Goal: Task Accomplishment & Management: Use online tool/utility

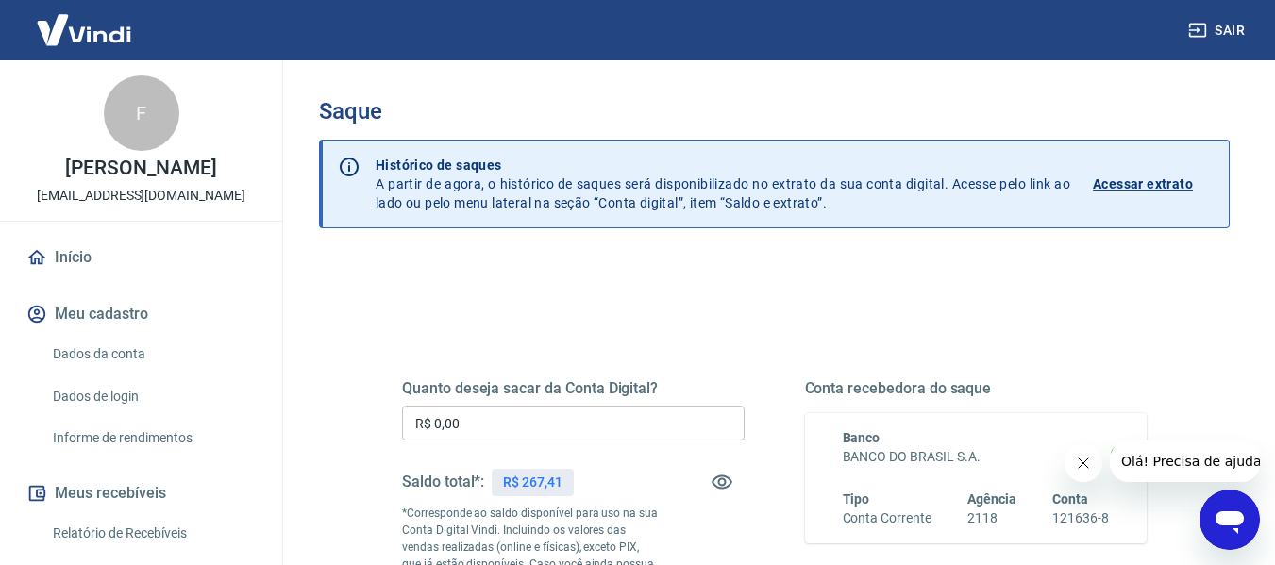
scroll to position [94, 0]
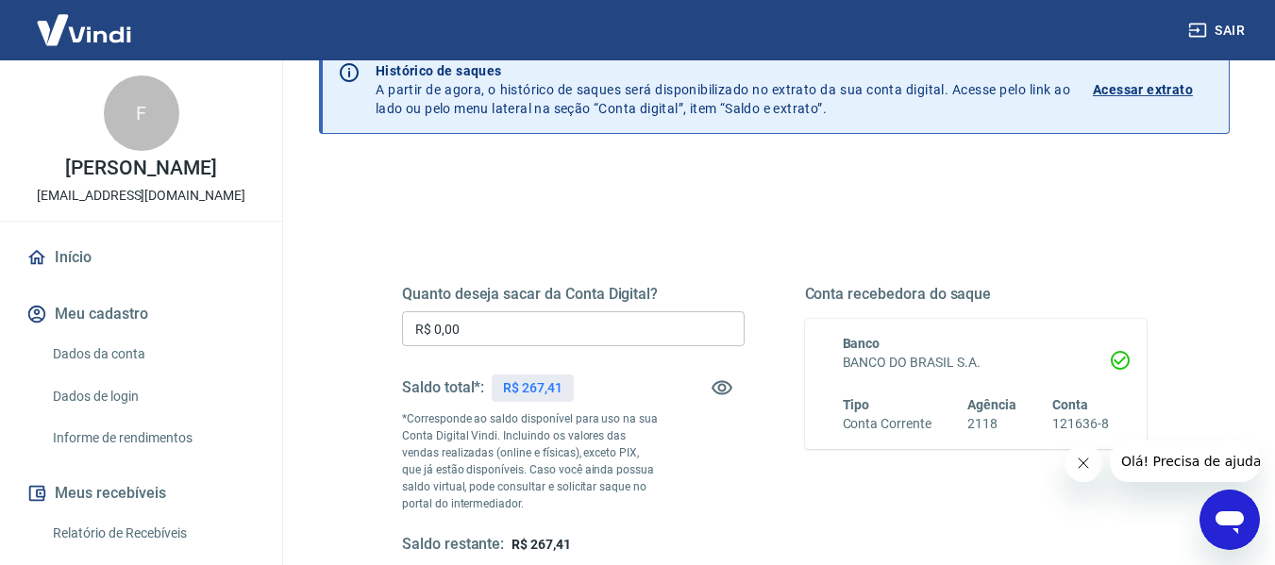
click at [523, 347] on div "Quanto deseja sacar da Conta Digital? R$ 0,00 ​ Saldo total*: R$ 267,41 *Corres…" at bounding box center [573, 420] width 342 height 270
click at [537, 337] on input "R$ 0,00" at bounding box center [573, 328] width 342 height 35
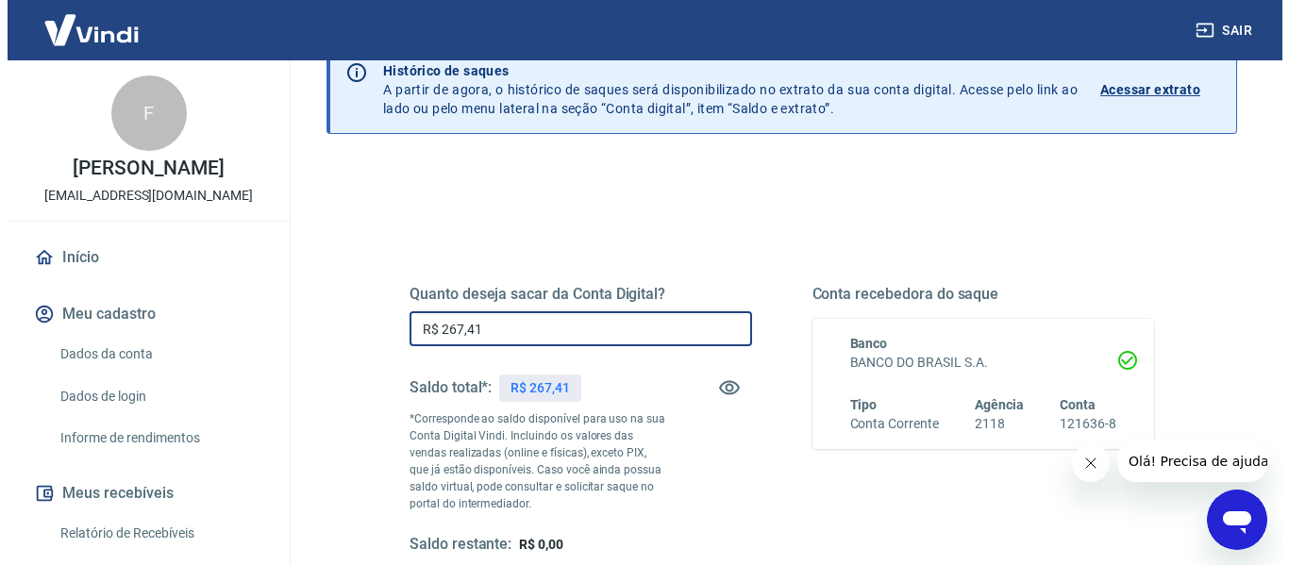
scroll to position [385, 0]
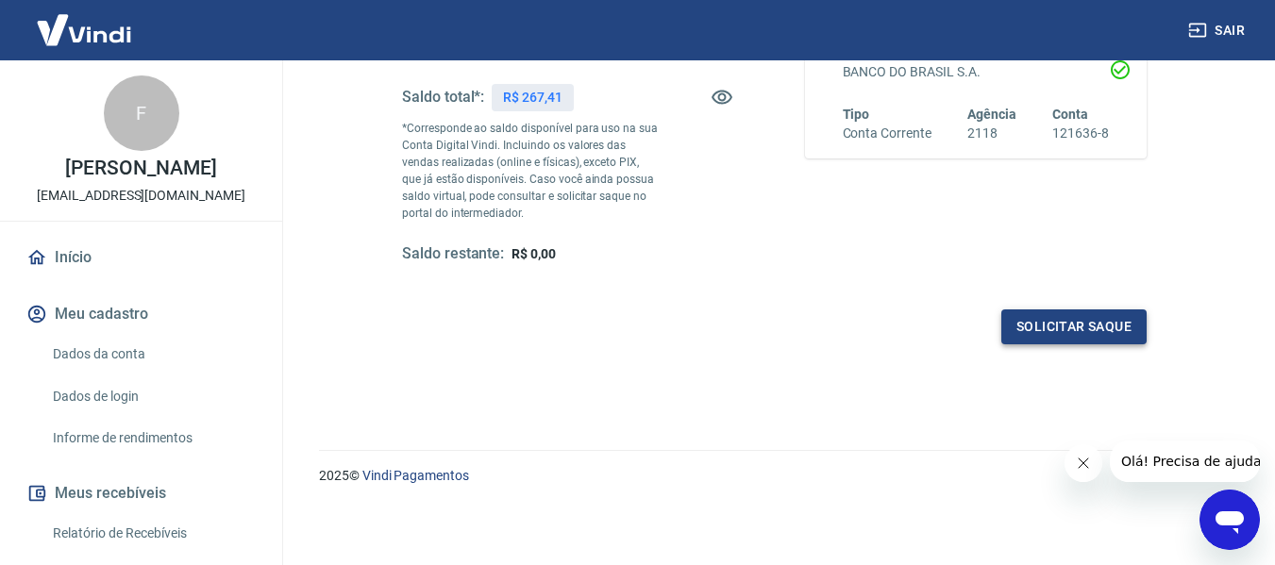
type input "R$ 267,41"
click at [1098, 313] on button "Solicitar saque" at bounding box center [1073, 326] width 145 height 35
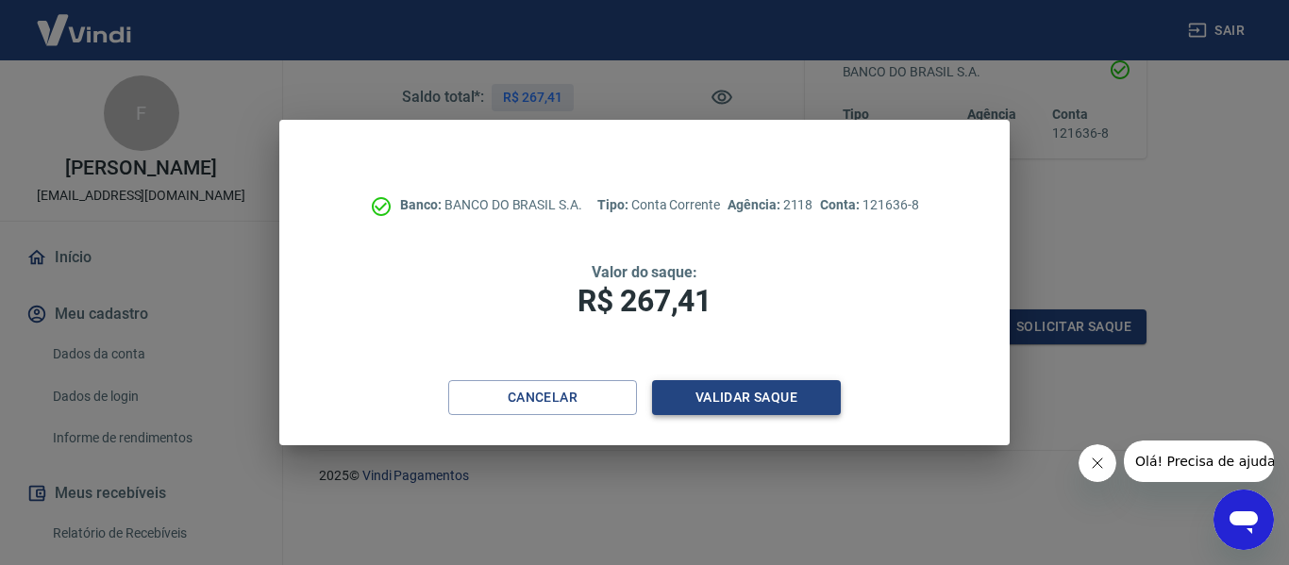
click at [718, 391] on button "Validar saque" at bounding box center [746, 397] width 189 height 35
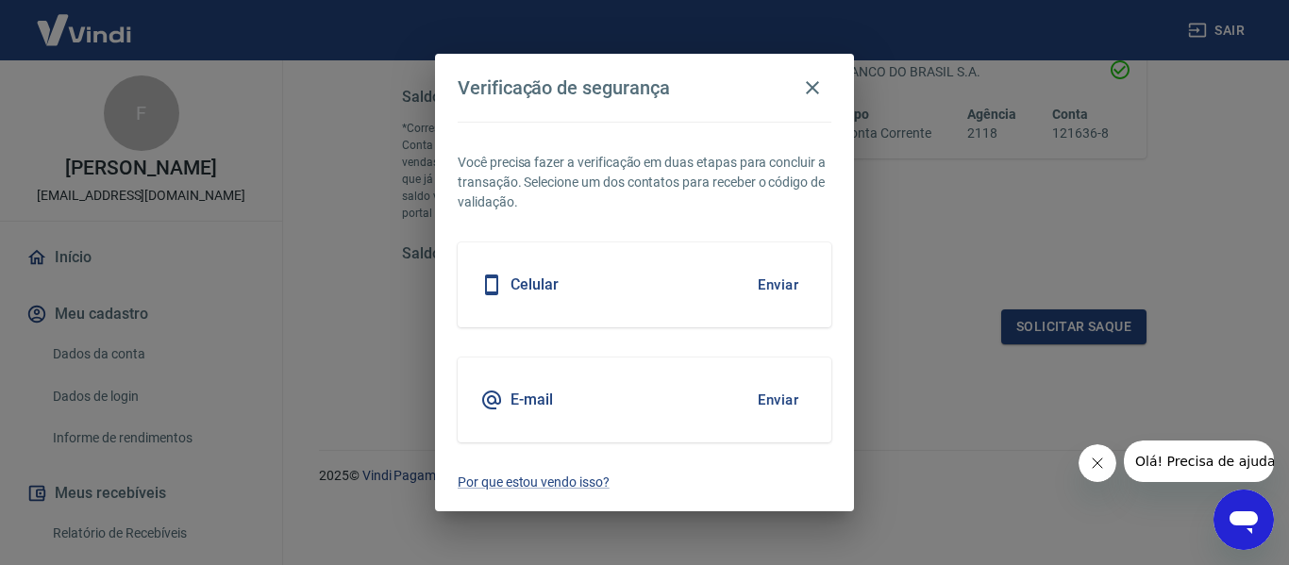
click at [781, 400] on button "Enviar" at bounding box center [777, 400] width 61 height 40
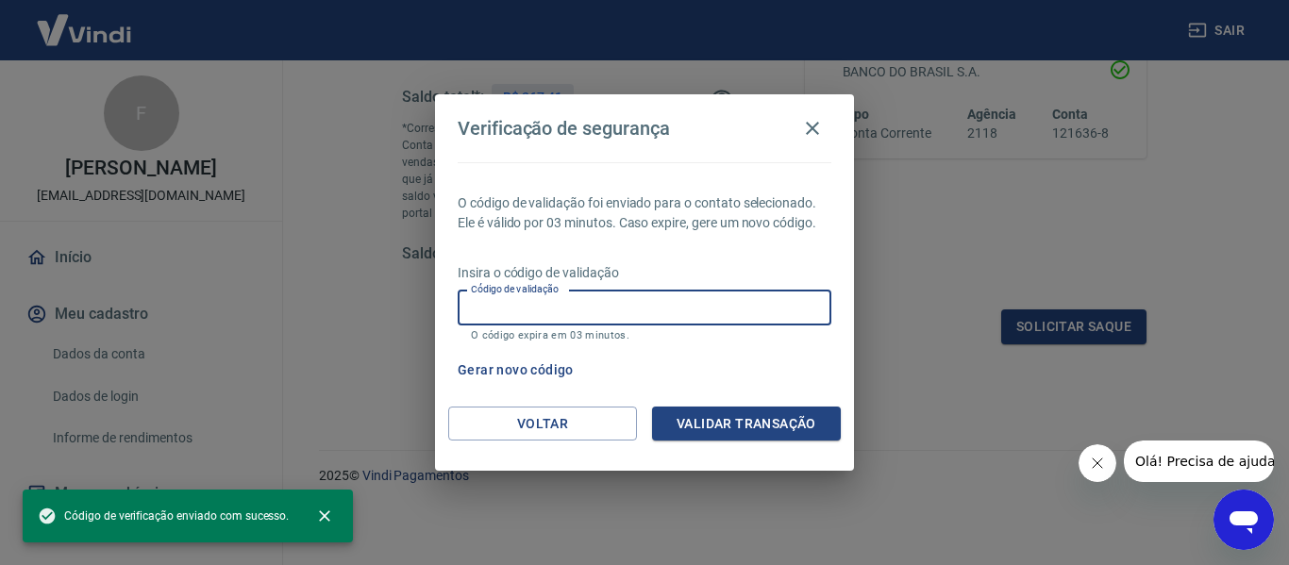
drag, startPoint x: 680, startPoint y: 297, endPoint x: 685, endPoint y: 319, distance: 22.2
click at [680, 297] on input "Código de validação" at bounding box center [645, 308] width 374 height 35
paste input "579939"
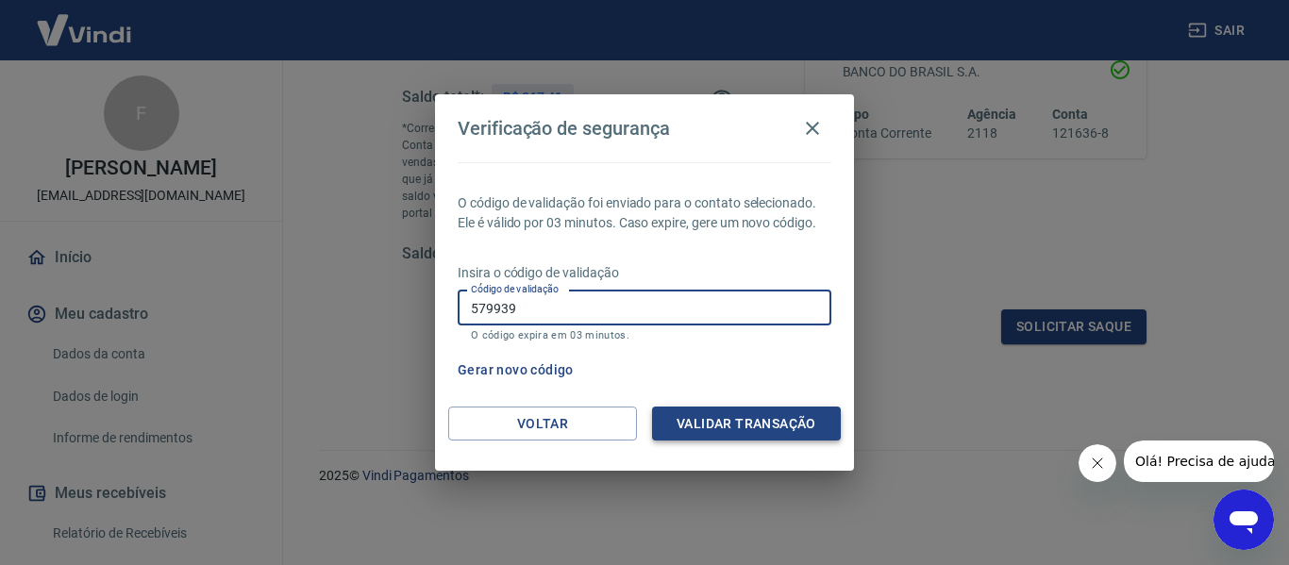
type input "579939"
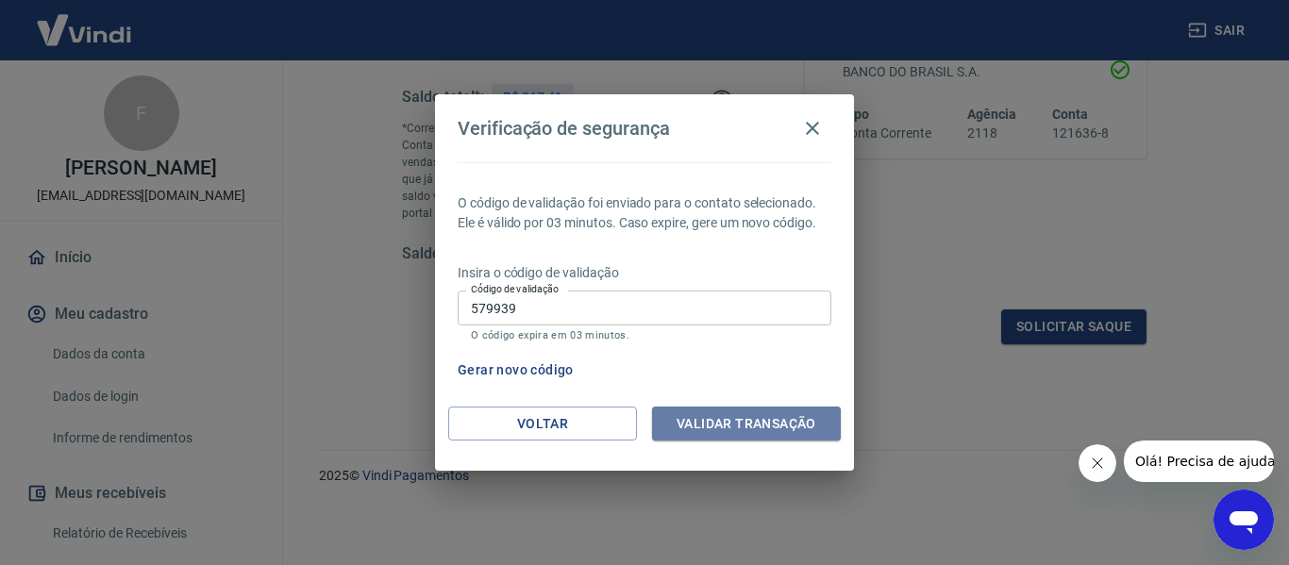
drag, startPoint x: 744, startPoint y: 415, endPoint x: 769, endPoint y: 426, distance: 27.0
click at [745, 415] on button "Validar transação" at bounding box center [746, 424] width 189 height 35
